Goal: Task Accomplishment & Management: Use online tool/utility

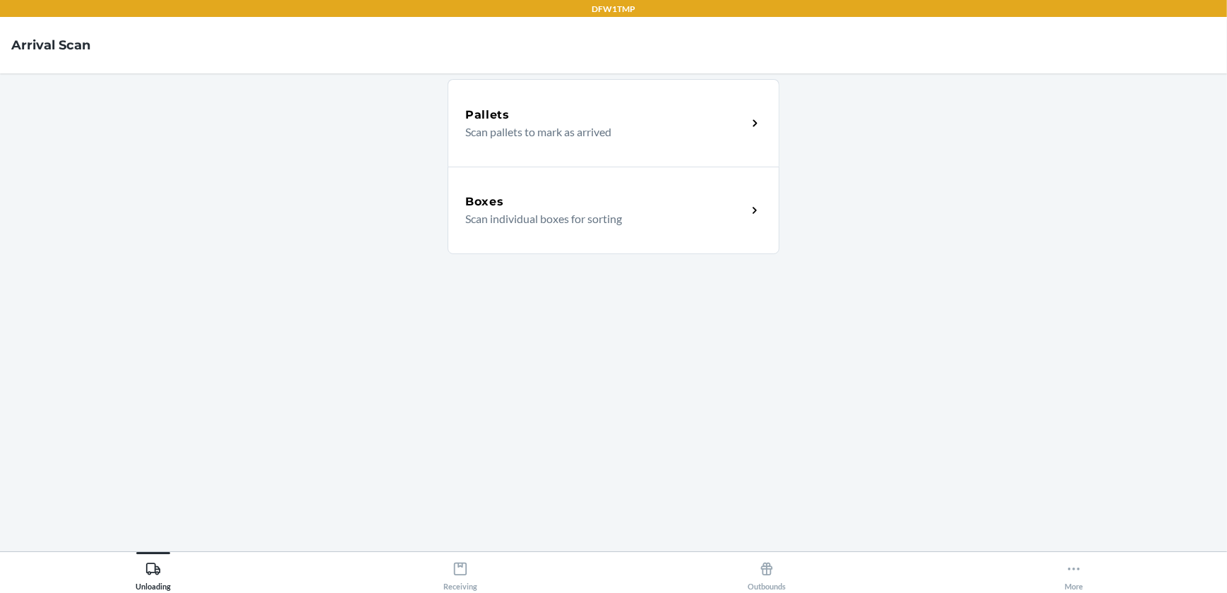
click at [488, 191] on div "Boxes Scan individual boxes for sorting" at bounding box center [614, 211] width 332 height 88
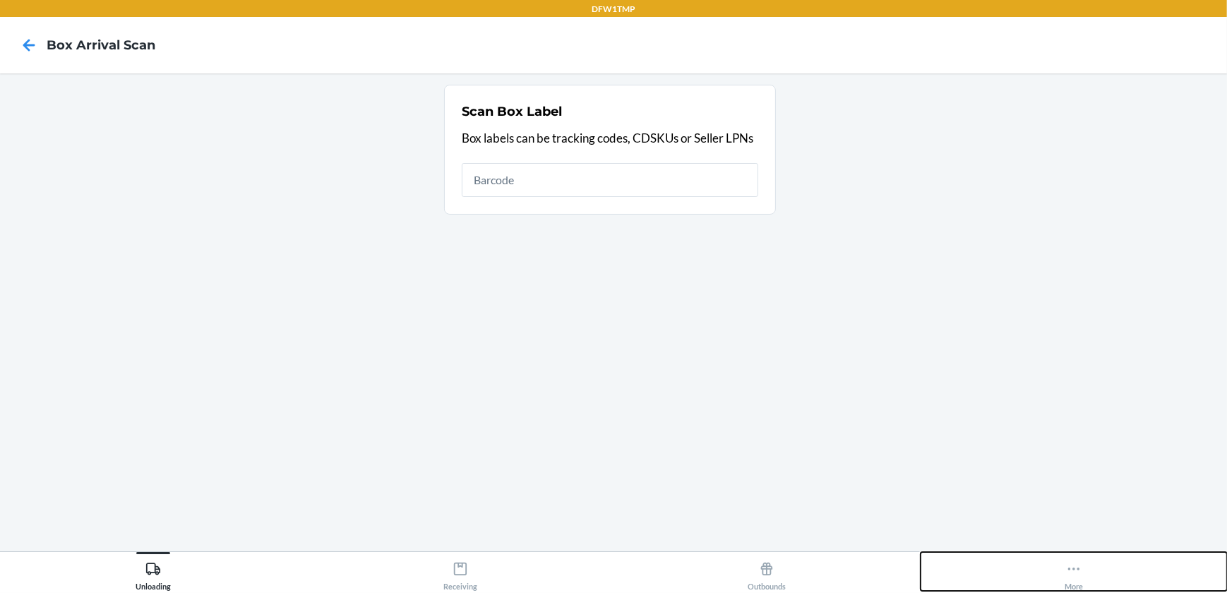
click at [1069, 573] on icon at bounding box center [1074, 569] width 16 height 16
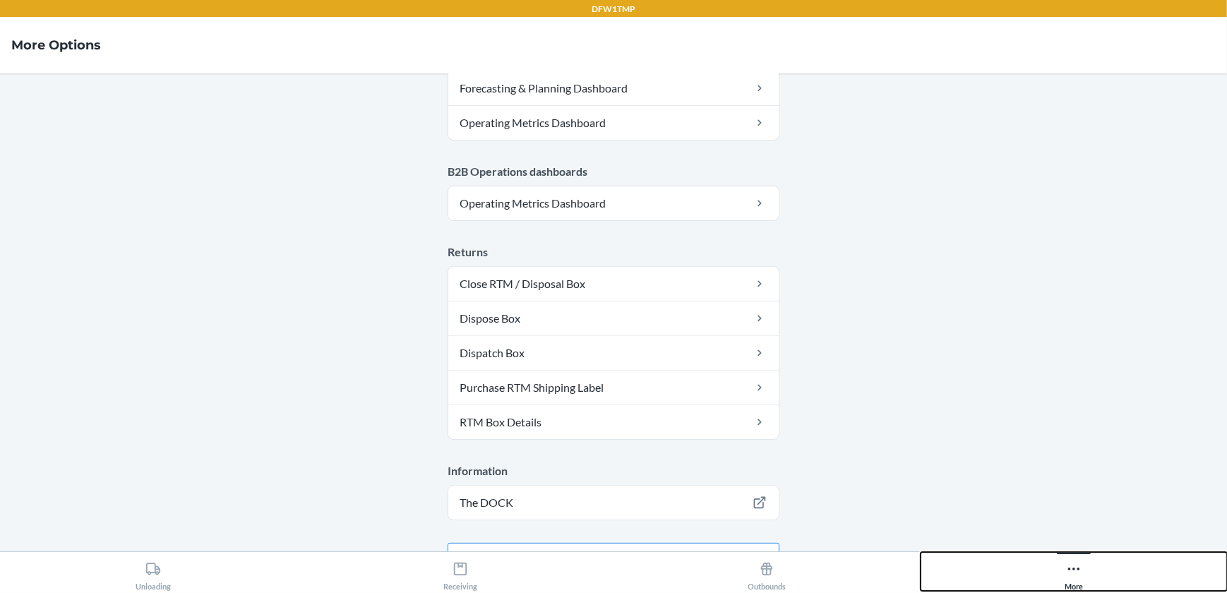
scroll to position [762, 0]
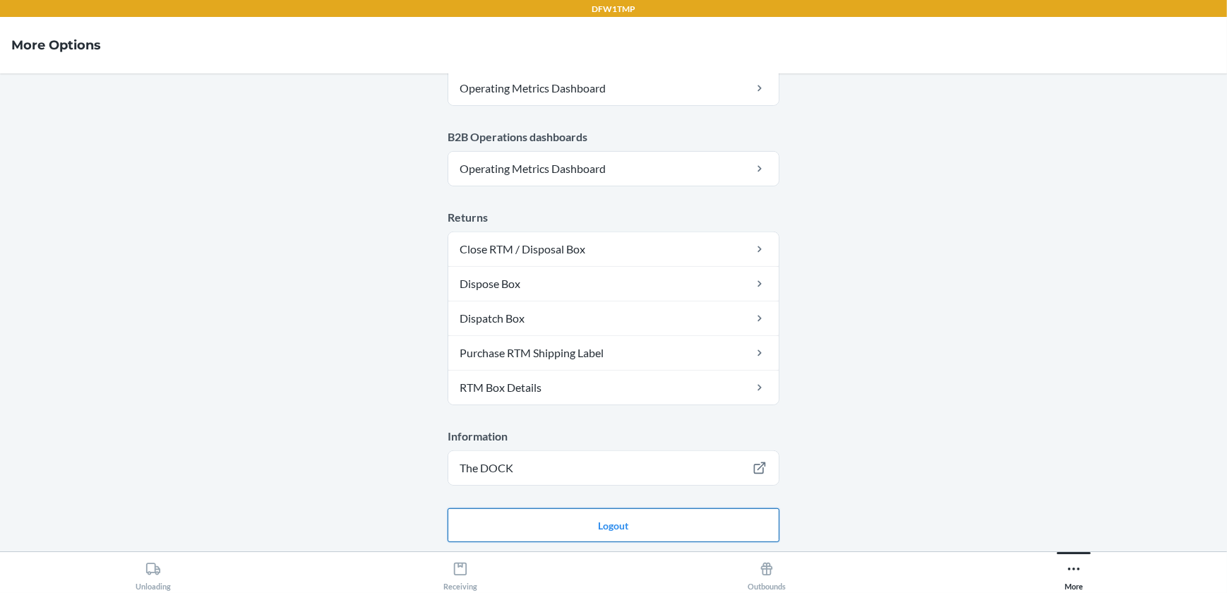
click at [653, 528] on button "Logout" at bounding box center [614, 525] width 332 height 34
